Goal: Task Accomplishment & Management: Manage account settings

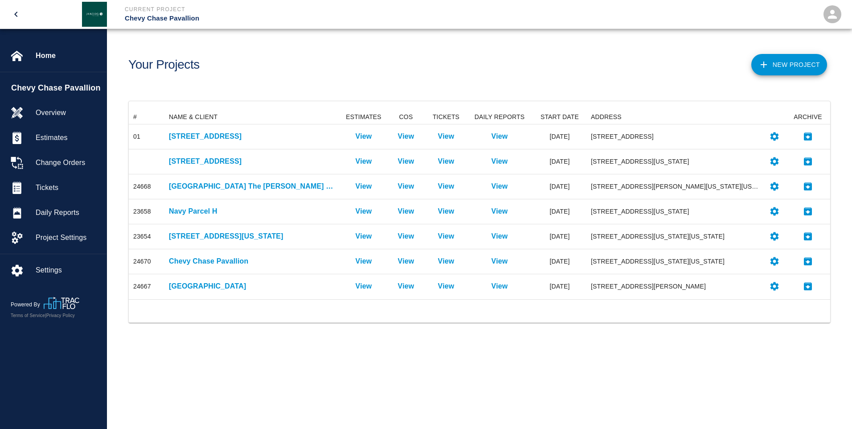
scroll to position [182, 695]
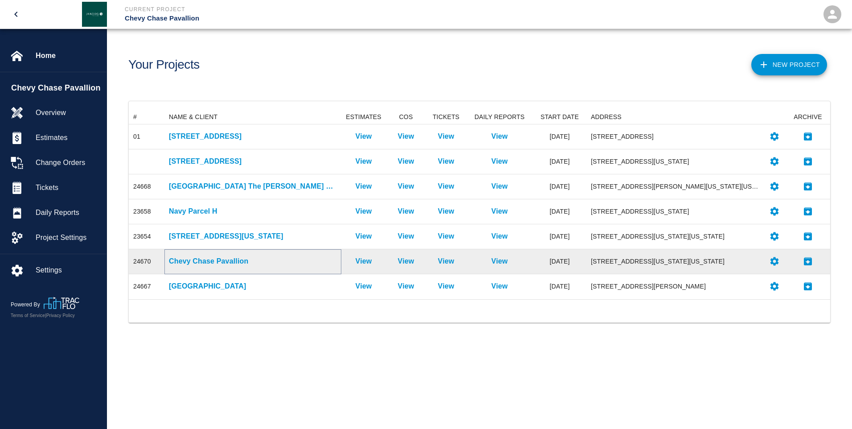
click at [186, 265] on p "Chevy Chase Pavallion" at bounding box center [253, 261] width 168 height 11
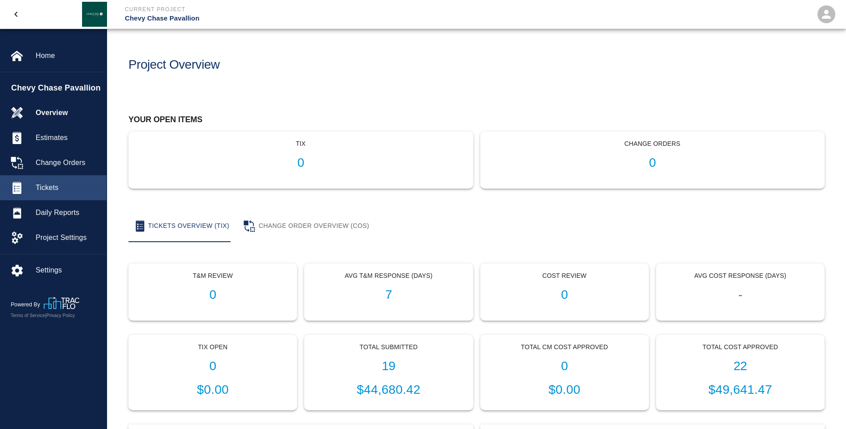
click at [42, 187] on span "Tickets" at bounding box center [68, 187] width 64 height 11
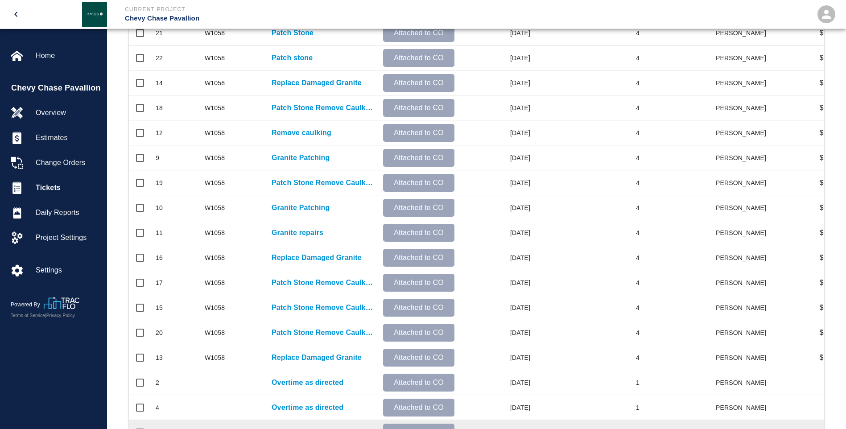
scroll to position [357, 0]
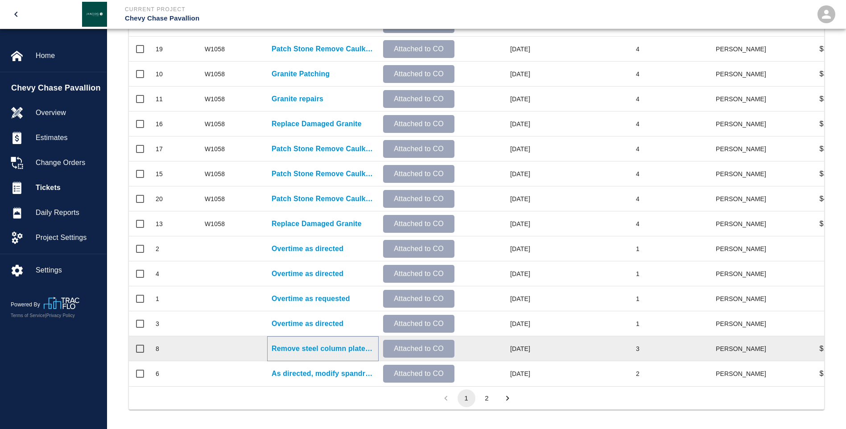
click at [297, 346] on p "Remove steel column plates and flagpole" at bounding box center [322, 348] width 103 height 11
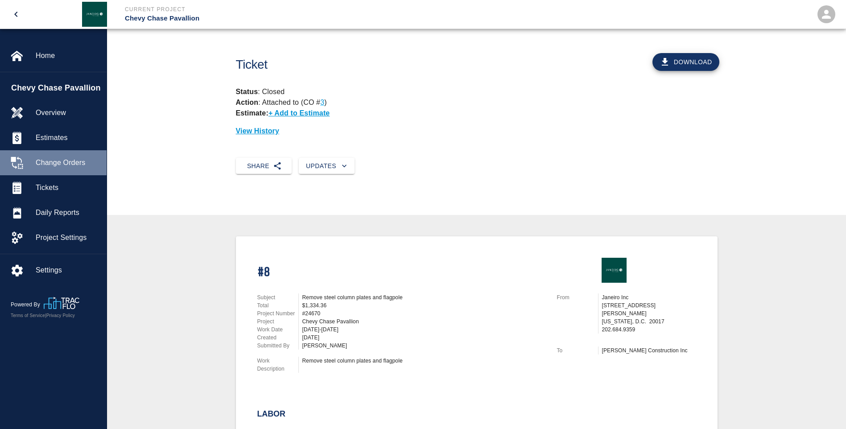
click at [69, 163] on span "Change Orders" at bounding box center [68, 162] width 64 height 11
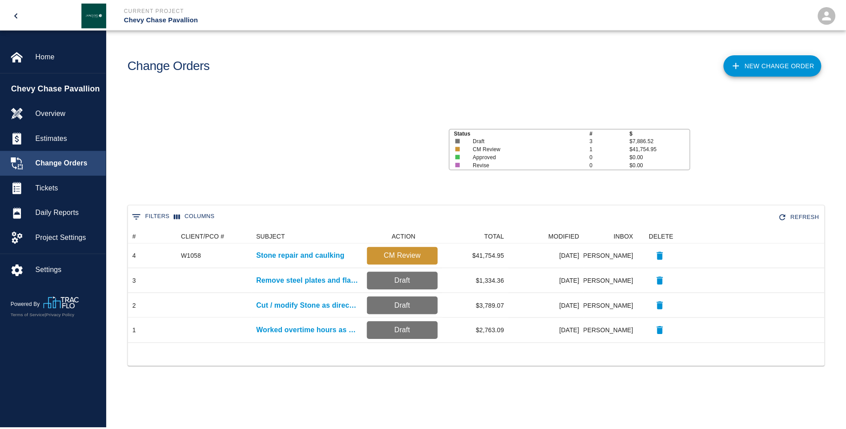
scroll to position [107, 695]
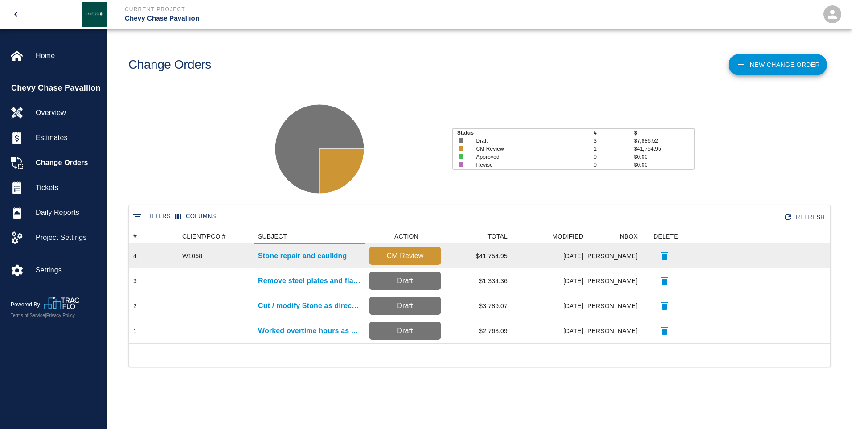
click at [297, 256] on p "Stone repair and caulking" at bounding box center [302, 256] width 89 height 11
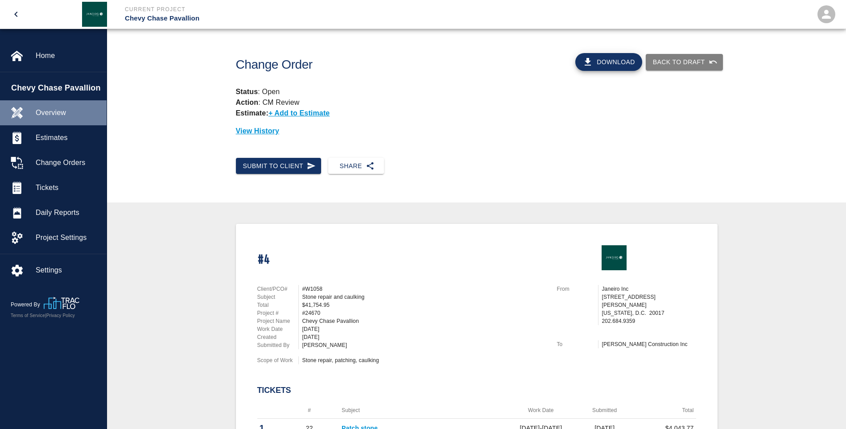
click at [57, 111] on span "Overview" at bounding box center [68, 112] width 64 height 11
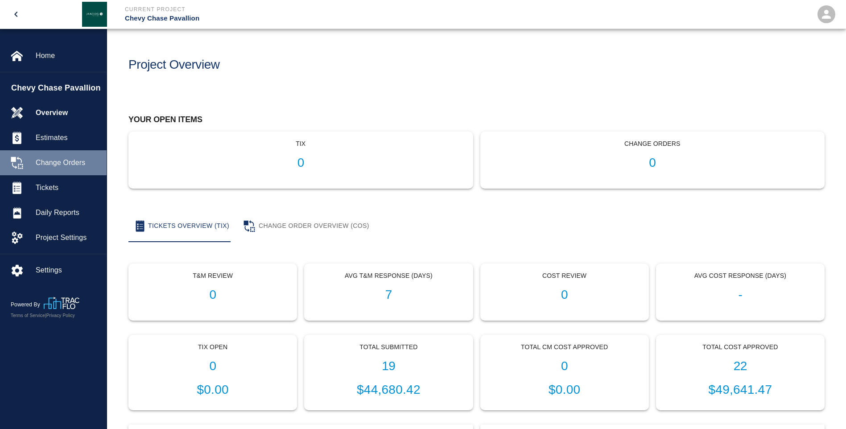
click at [58, 158] on span "Change Orders" at bounding box center [68, 162] width 64 height 11
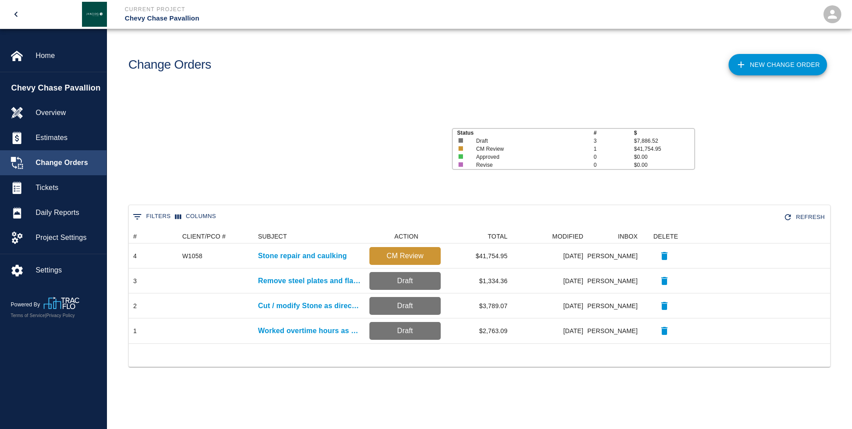
scroll to position [107, 695]
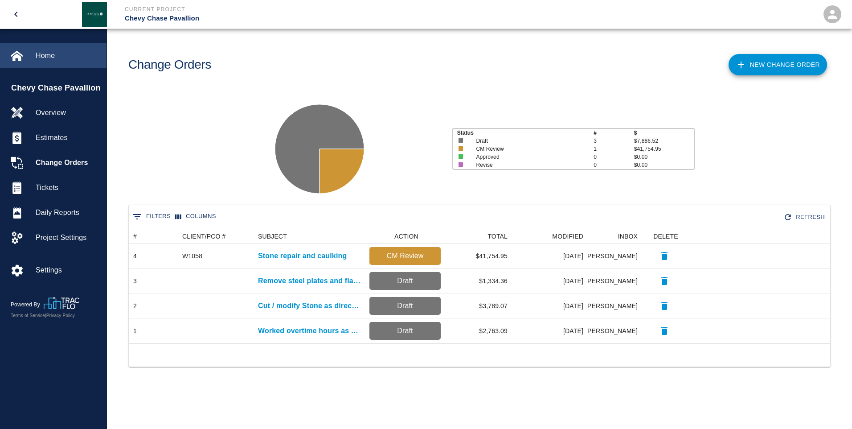
click at [54, 58] on span "Home" at bounding box center [68, 55] width 64 height 11
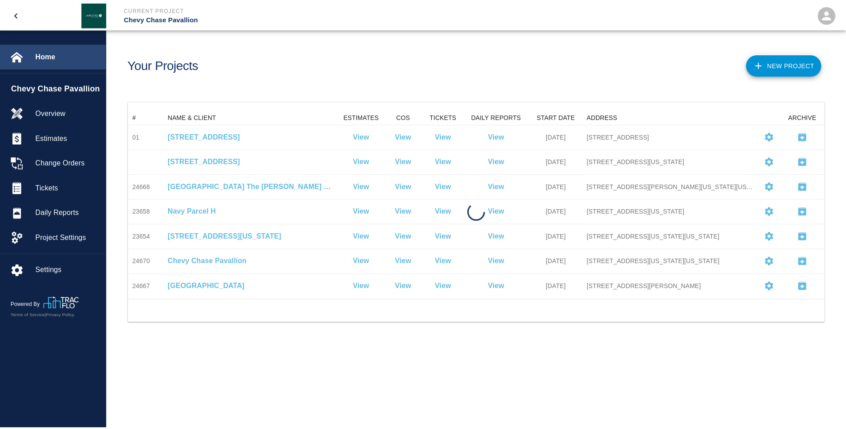
scroll to position [182, 695]
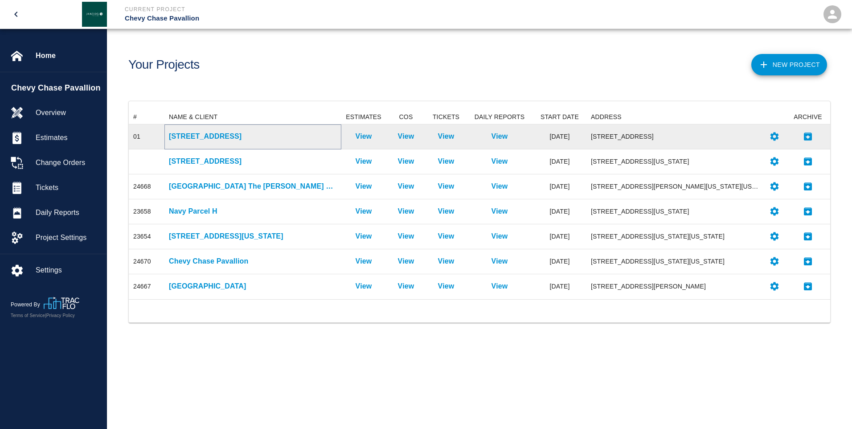
click at [230, 137] on p "[STREET_ADDRESS]" at bounding box center [253, 136] width 168 height 11
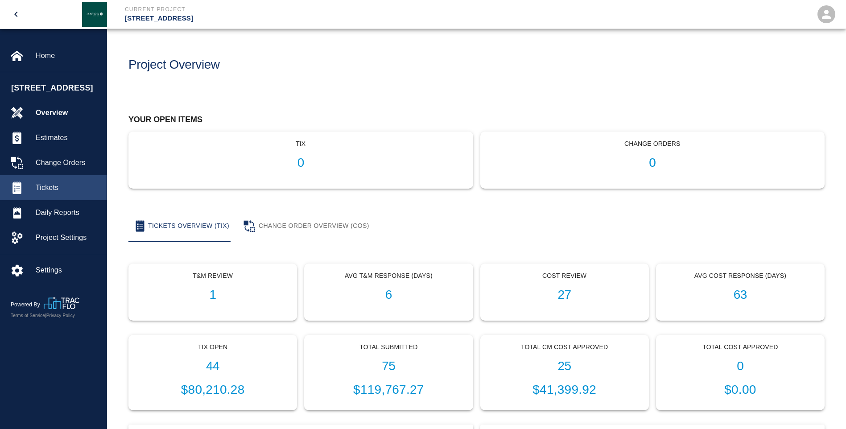
click at [59, 193] on span "Tickets" at bounding box center [68, 187] width 64 height 11
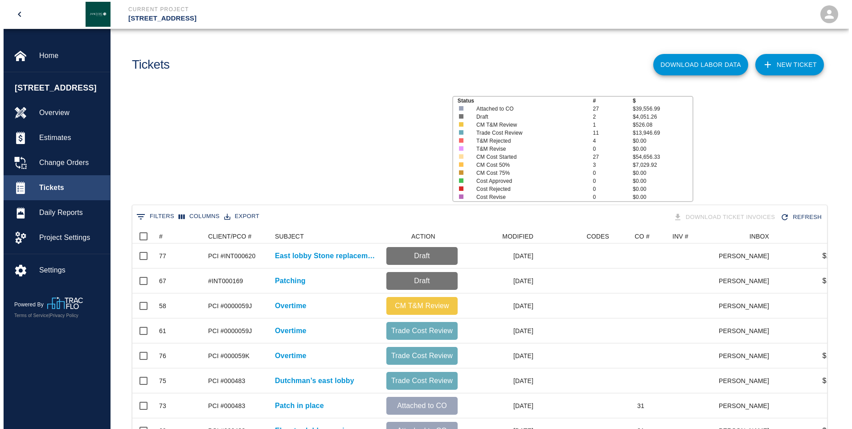
scroll to position [514, 688]
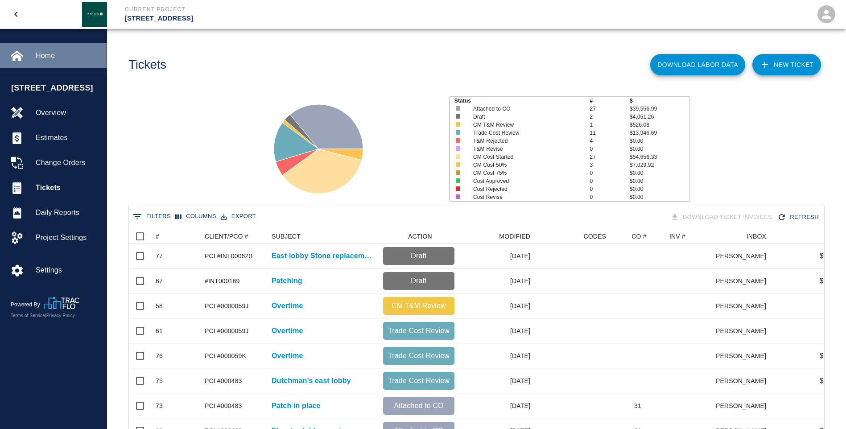
click at [50, 58] on span "Home" at bounding box center [68, 55] width 64 height 11
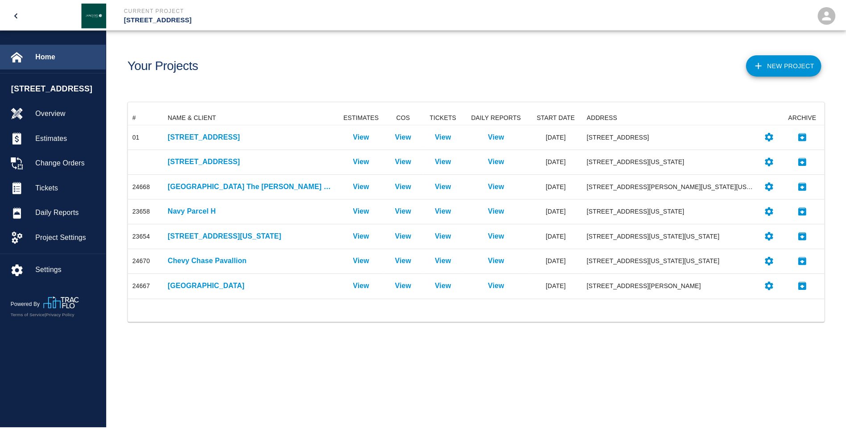
scroll to position [182, 695]
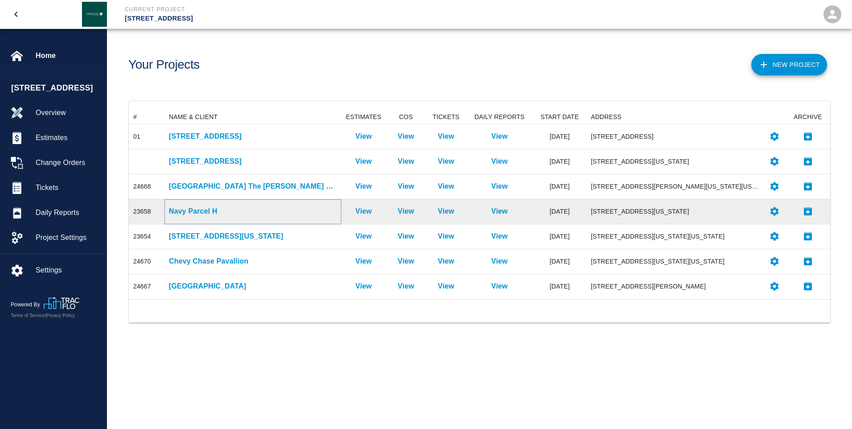
click at [197, 212] on p "Navy Parcel H" at bounding box center [253, 211] width 168 height 11
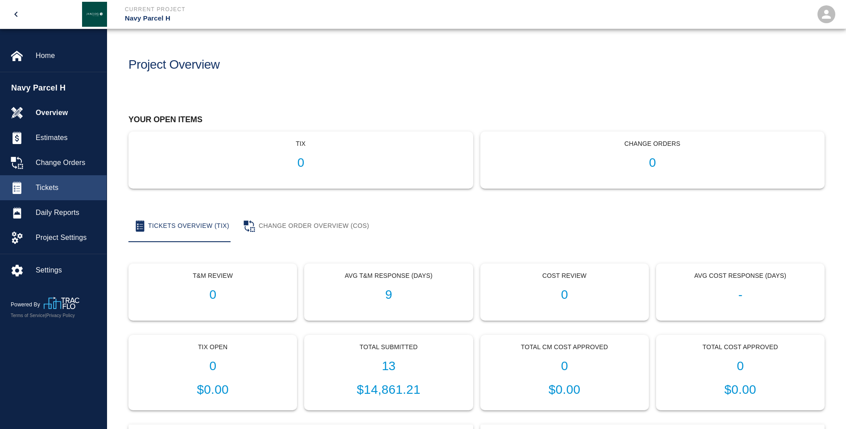
click at [57, 185] on span "Tickets" at bounding box center [68, 187] width 64 height 11
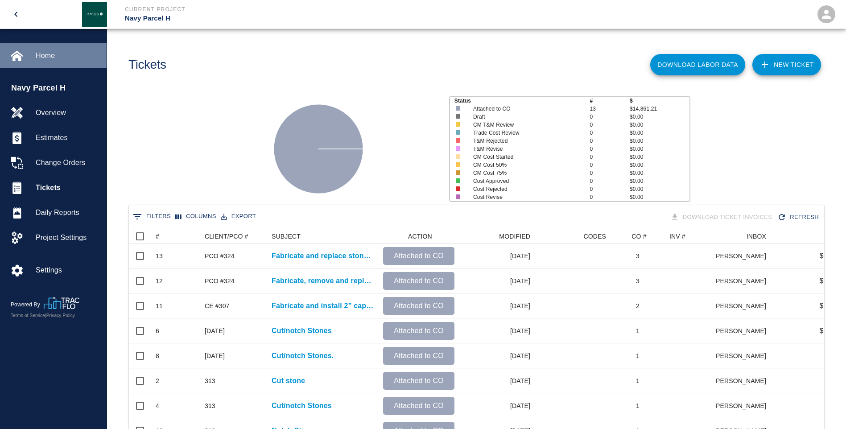
click at [49, 56] on span "Home" at bounding box center [68, 55] width 64 height 11
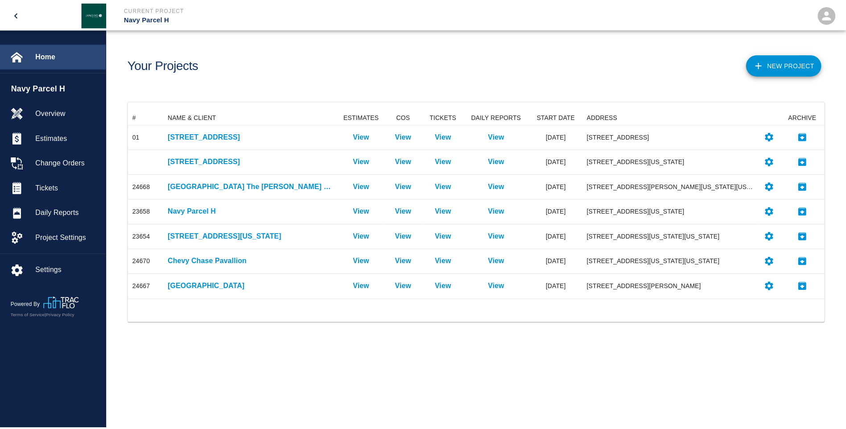
scroll to position [182, 695]
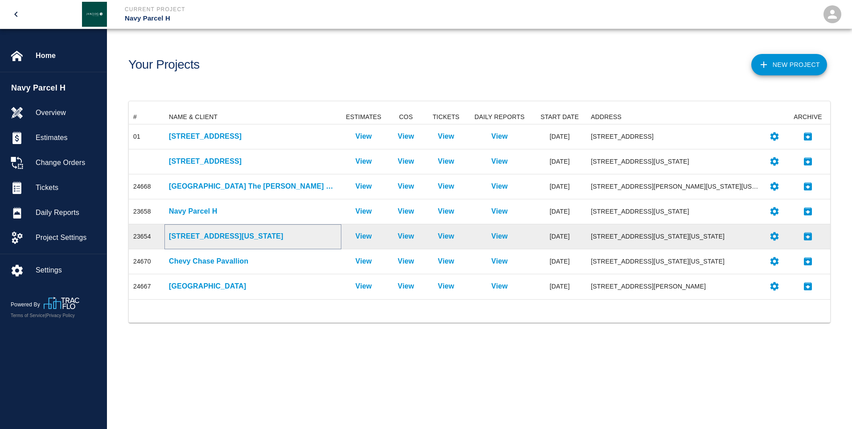
click at [219, 235] on p "[STREET_ADDRESS][US_STATE]" at bounding box center [253, 236] width 168 height 11
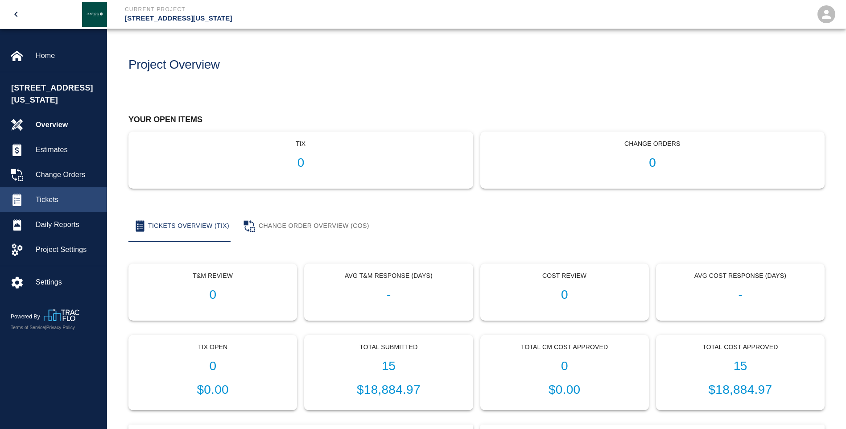
click at [50, 194] on span "Tickets" at bounding box center [68, 199] width 64 height 11
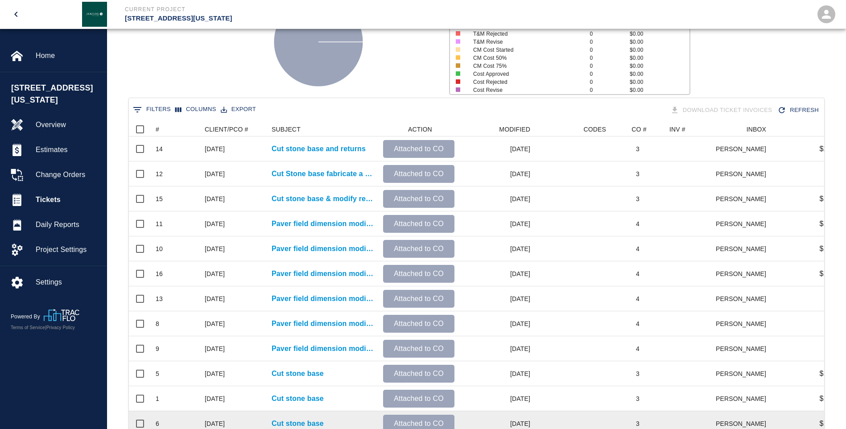
scroll to position [18, 0]
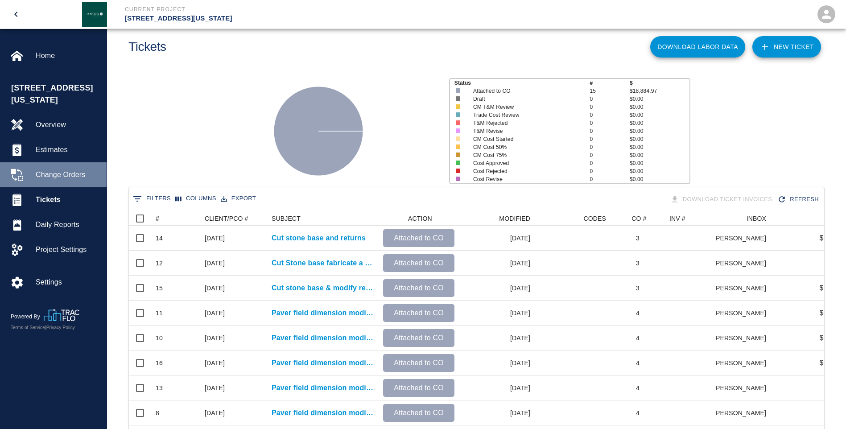
click at [76, 169] on span "Change Orders" at bounding box center [68, 174] width 64 height 11
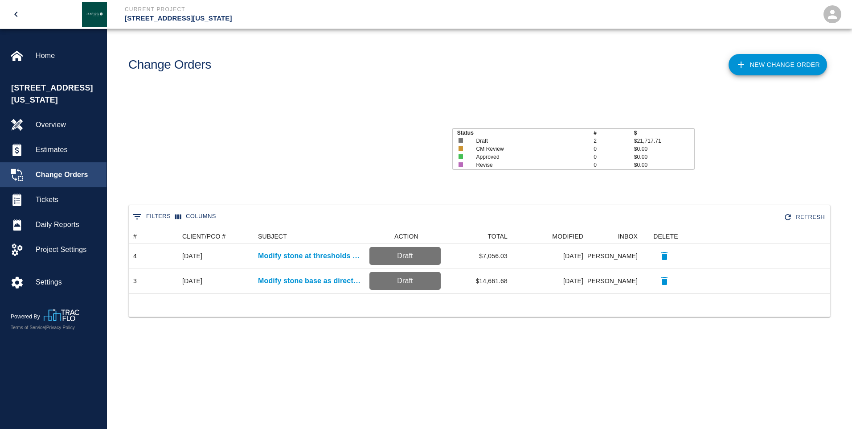
scroll to position [58, 695]
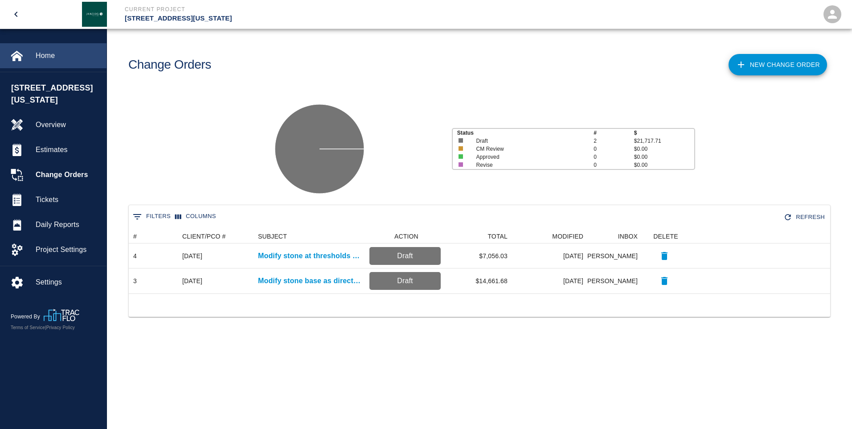
click at [47, 55] on span "Home" at bounding box center [68, 55] width 64 height 11
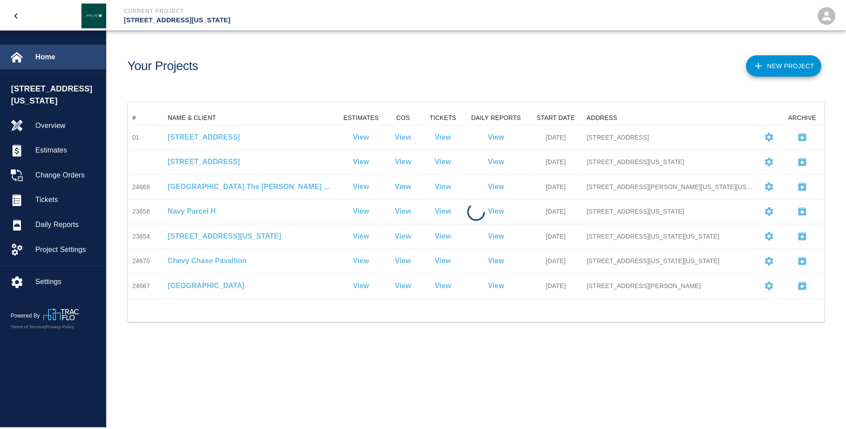
scroll to position [182, 695]
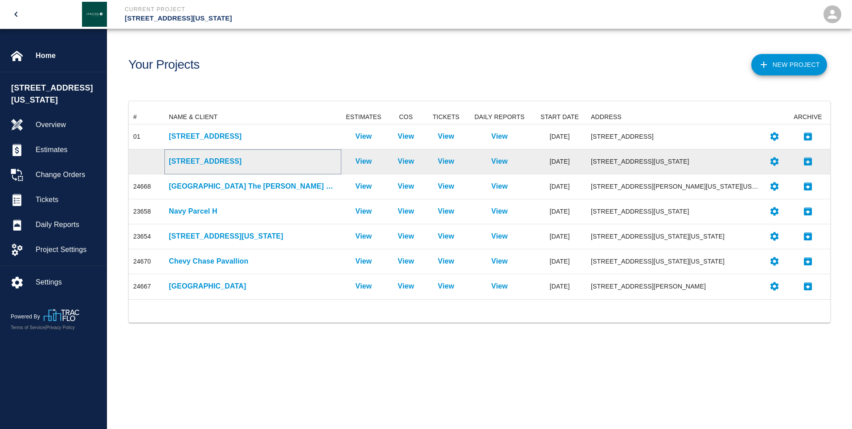
click at [209, 164] on p "[STREET_ADDRESS]" at bounding box center [253, 161] width 168 height 11
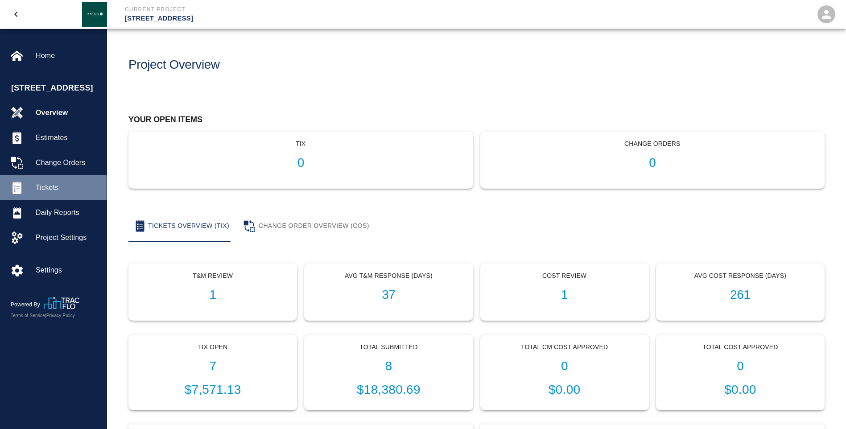
click at [58, 187] on span "Tickets" at bounding box center [68, 187] width 64 height 11
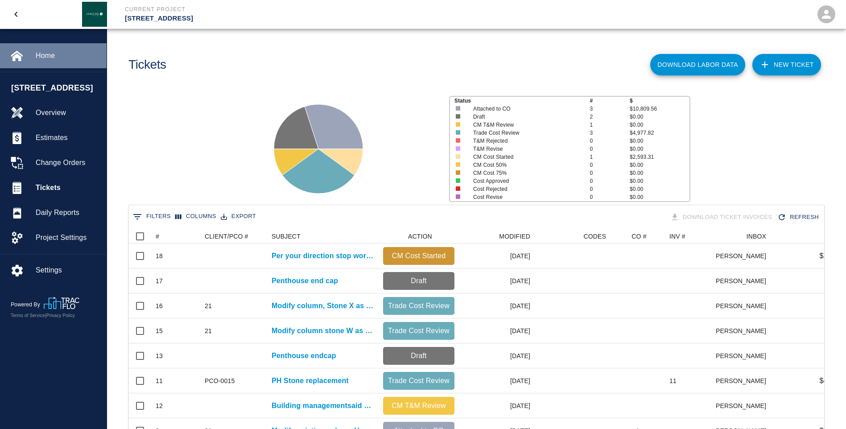
click at [51, 57] on span "Home" at bounding box center [68, 55] width 64 height 11
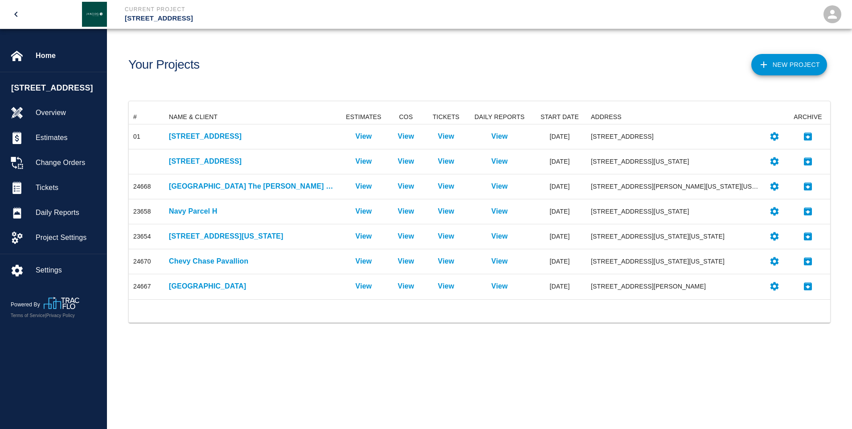
scroll to position [182, 695]
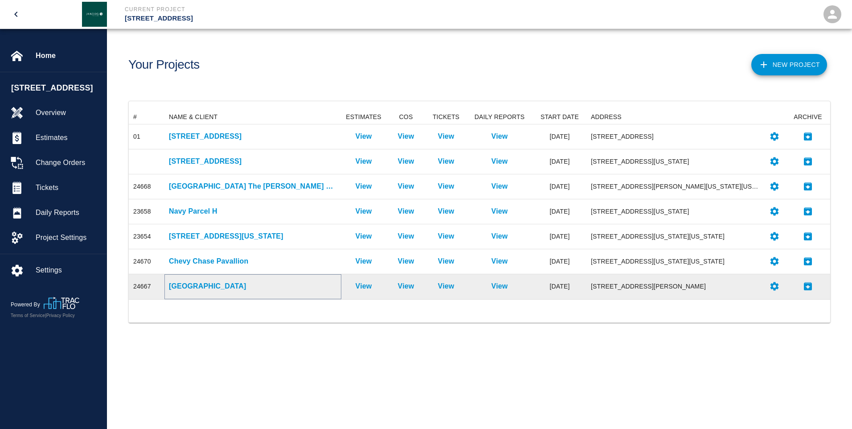
click at [195, 283] on p "[GEOGRAPHIC_DATA]" at bounding box center [253, 286] width 168 height 11
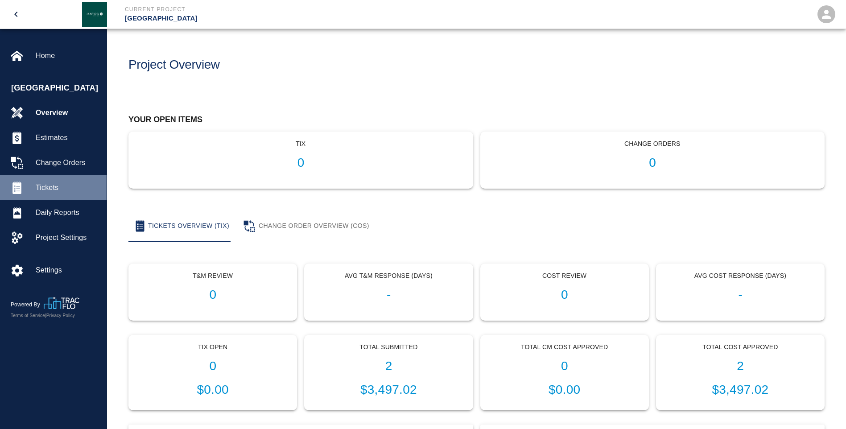
click at [58, 189] on span "Tickets" at bounding box center [68, 187] width 64 height 11
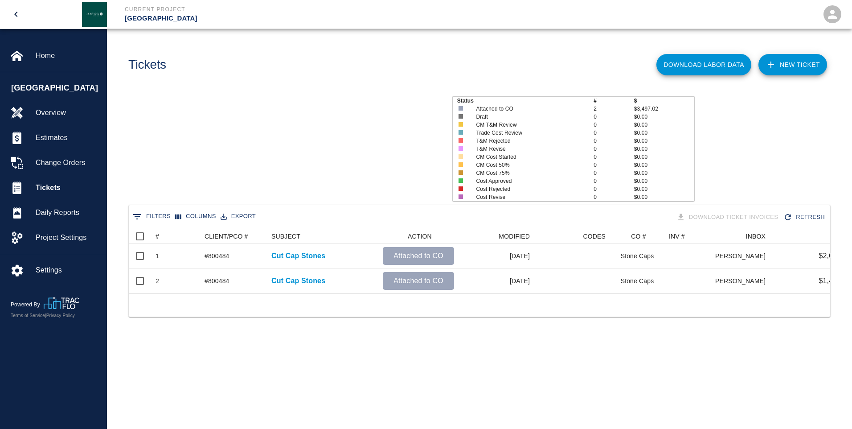
scroll to position [64, 695]
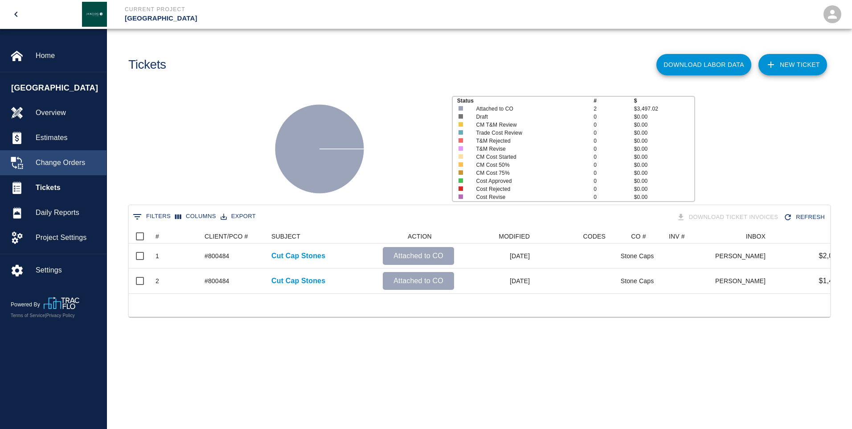
click at [53, 163] on span "Change Orders" at bounding box center [68, 162] width 64 height 11
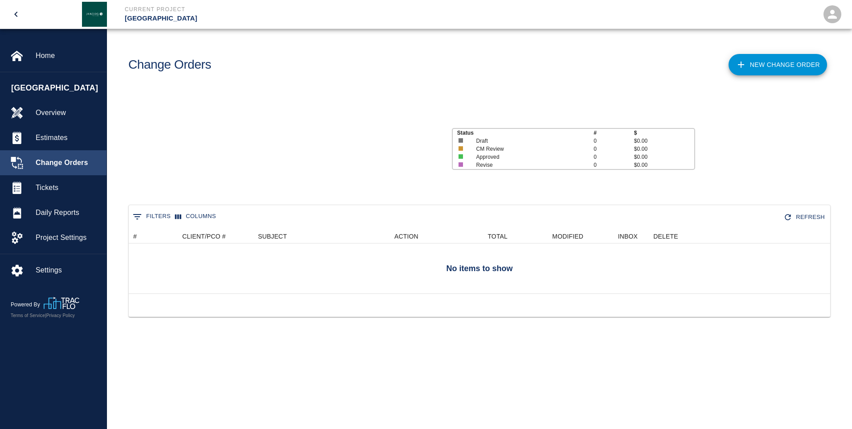
scroll to position [33, 695]
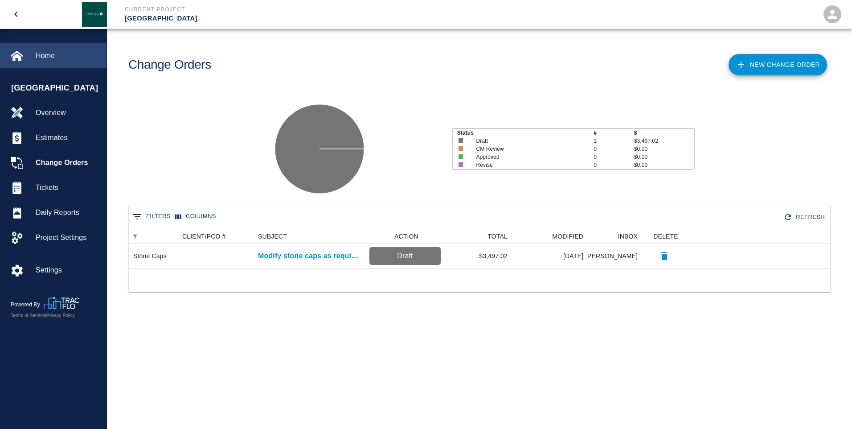
click at [45, 58] on span "Home" at bounding box center [68, 55] width 64 height 11
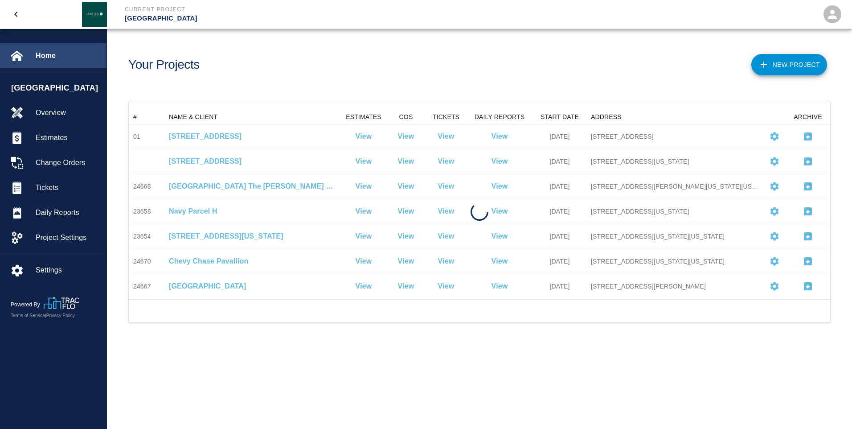
scroll to position [182, 695]
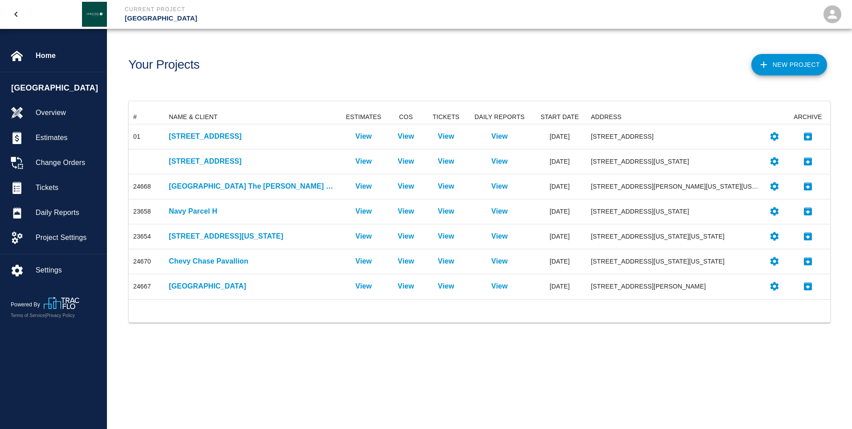
click at [838, 15] on icon "open" at bounding box center [832, 14] width 13 height 13
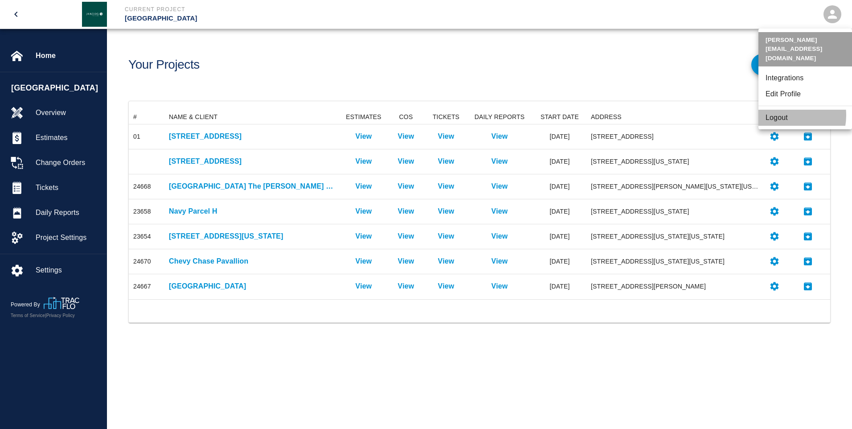
click at [786, 110] on li "Logout" at bounding box center [806, 118] width 94 height 16
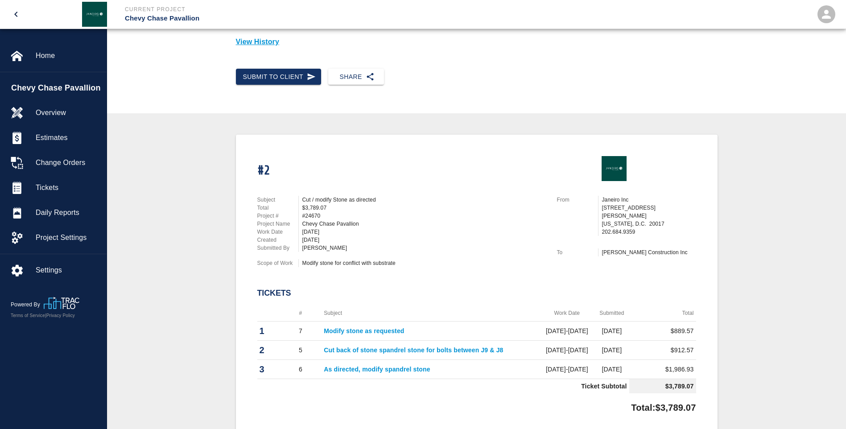
click at [201, 191] on div "#2 Subject Cut / modify Stone as directed Total $3,789.07 Project # #24670 Proj…" at bounding box center [476, 285] width 696 height 301
click at [829, 11] on icon "open" at bounding box center [825, 14] width 13 height 13
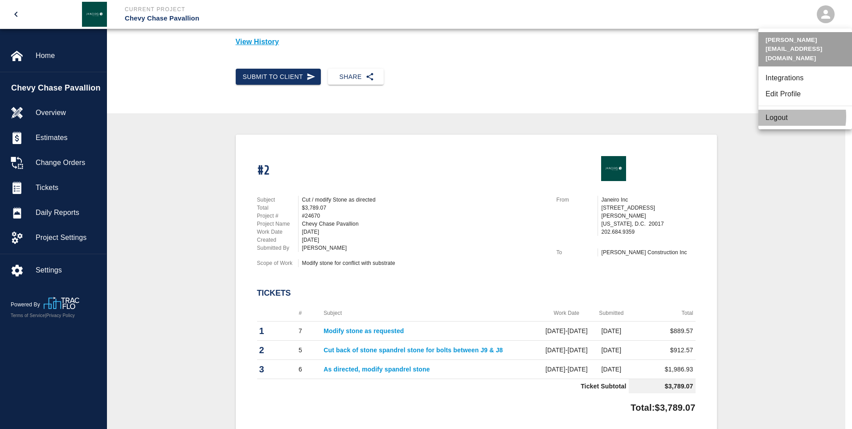
click at [785, 110] on li "Logout" at bounding box center [806, 118] width 94 height 16
